Goal: Task Accomplishment & Management: Use online tool/utility

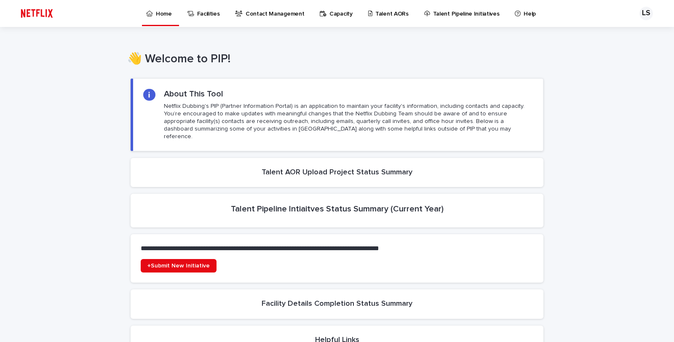
click at [617, 119] on div "Loading... Saving… Loading... Saving… Loading... Saving… Loading... Saving… Loa…" at bounding box center [337, 293] width 674 height 447
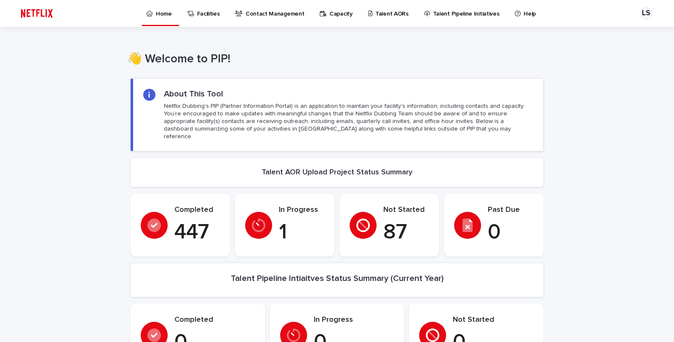
click at [376, 15] on p "Talent AORs" at bounding box center [391, 9] width 33 height 18
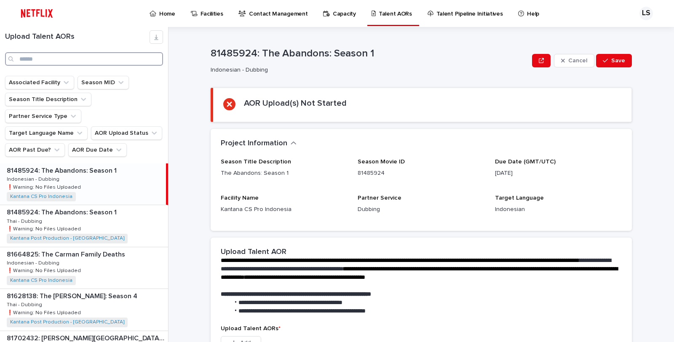
click at [110, 56] on input "Search" at bounding box center [84, 58] width 158 height 13
type input "*"
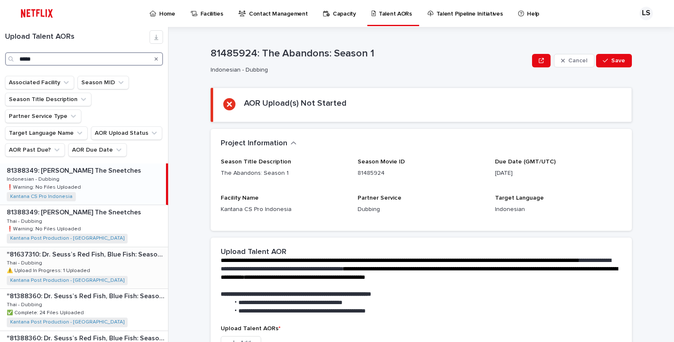
type input "*****"
click at [127, 254] on div ""81637310: [PERSON_NAME] Red Fish, Blue Fish: Season 3" "81637310: [PERSON_NAME…" at bounding box center [84, 267] width 168 height 41
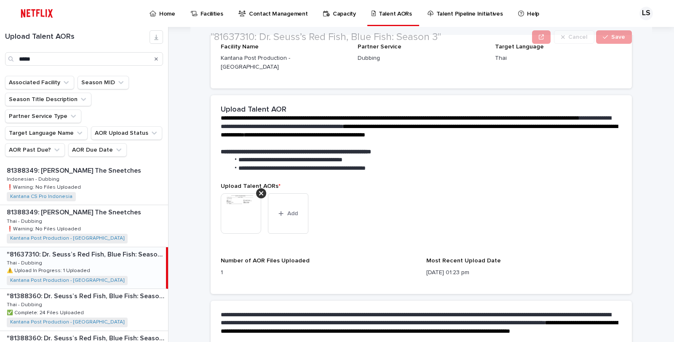
scroll to position [171, 0]
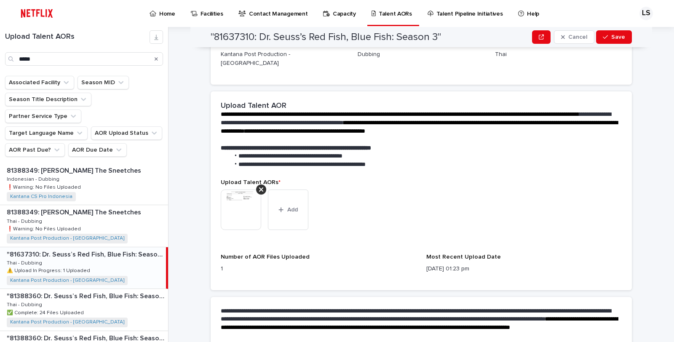
click at [235, 194] on img at bounding box center [241, 209] width 40 height 40
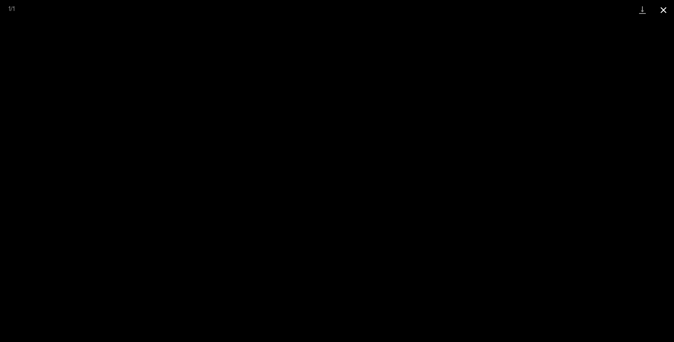
click at [662, 11] on button "Close gallery" at bounding box center [663, 10] width 21 height 20
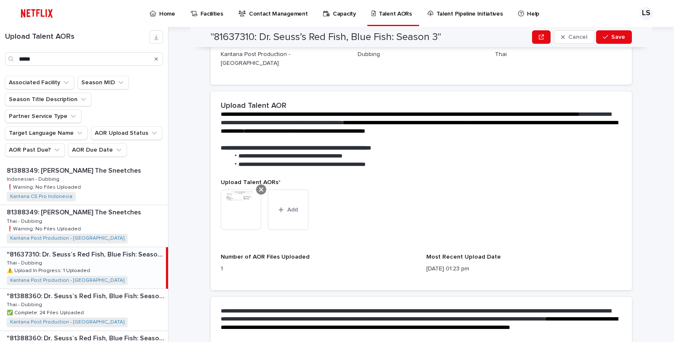
click at [259, 187] on icon at bounding box center [261, 189] width 4 height 4
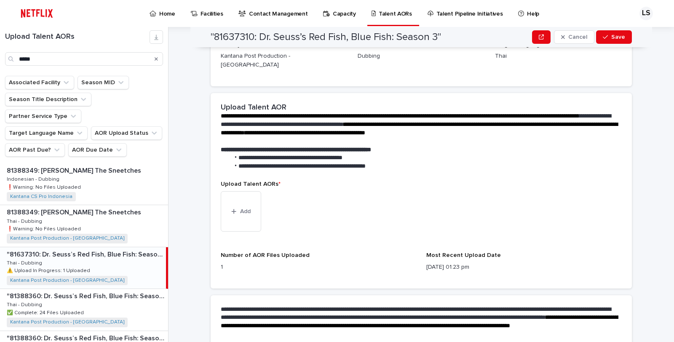
scroll to position [114, 0]
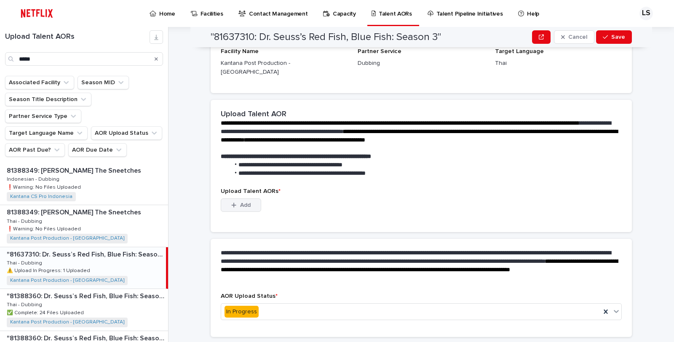
click at [240, 202] on span "Add" at bounding box center [245, 205] width 11 height 6
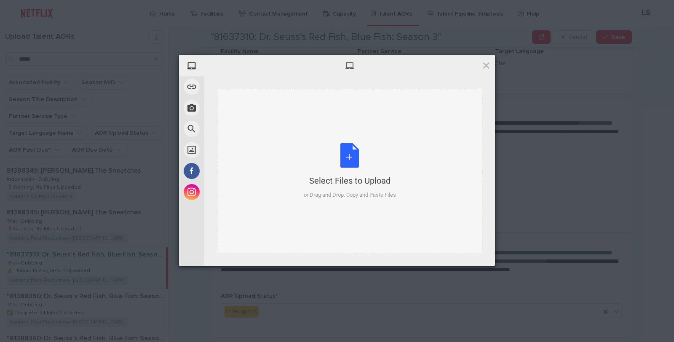
click at [328, 172] on div "Select Files to Upload or Drag and Drop, Copy and Paste Files" at bounding box center [350, 171] width 92 height 56
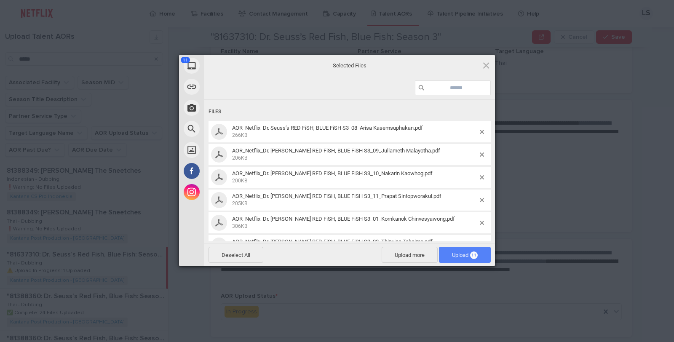
click at [464, 255] on span "Upload 11" at bounding box center [465, 255] width 26 height 6
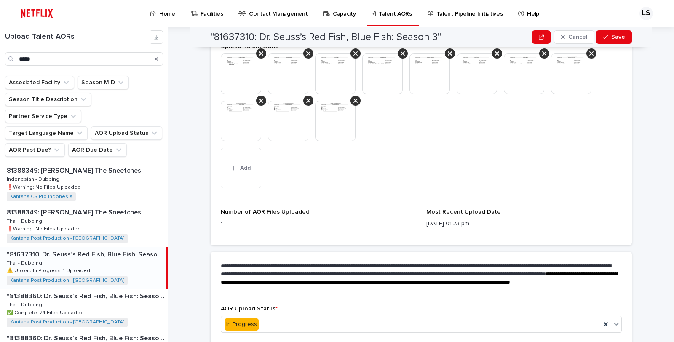
scroll to position [328, 0]
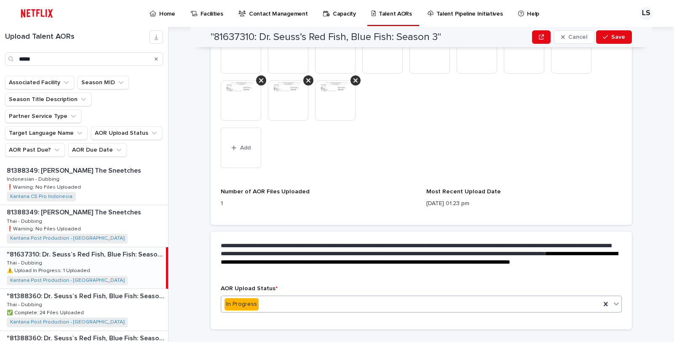
click at [297, 297] on div "In Progress" at bounding box center [410, 304] width 379 height 14
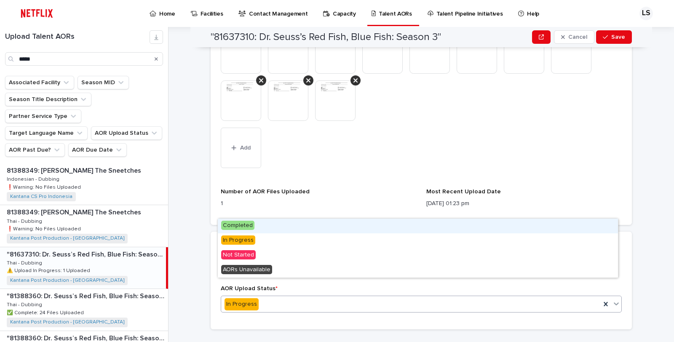
click at [272, 225] on div "Completed" at bounding box center [418, 226] width 400 height 15
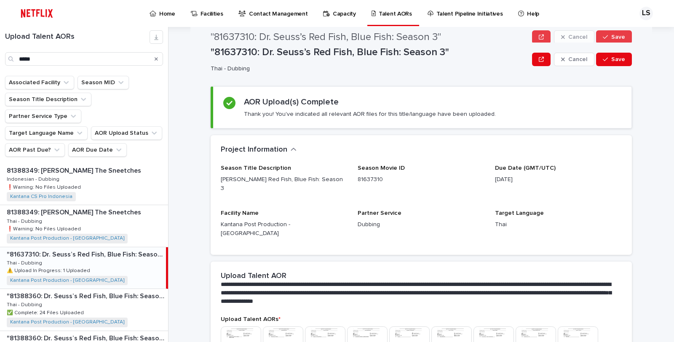
scroll to position [0, 0]
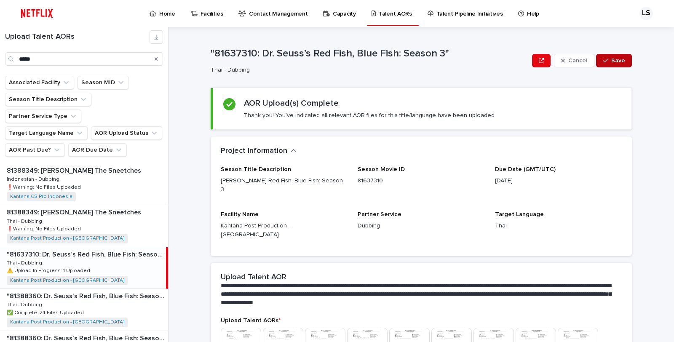
click at [613, 59] on span "Save" at bounding box center [618, 61] width 14 height 6
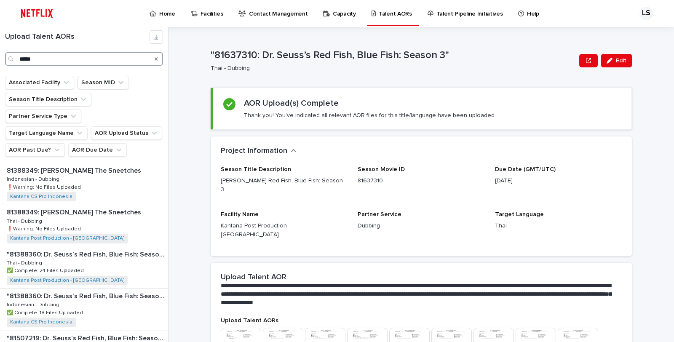
click at [45, 57] on input "*****" at bounding box center [84, 58] width 158 height 13
type input "****"
click at [99, 205] on div "81388349: [PERSON_NAME] The Sneetches 81388349: [PERSON_NAME] The Sneetches Tha…" at bounding box center [84, 225] width 168 height 41
